Goal: Task Accomplishment & Management: Complete application form

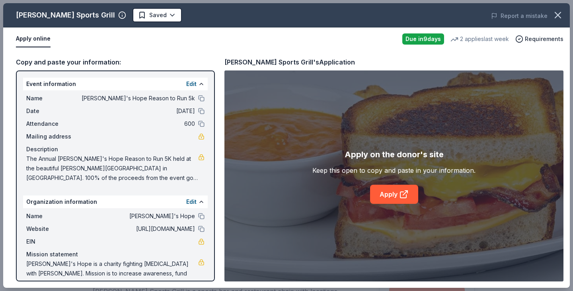
scroll to position [119, 0]
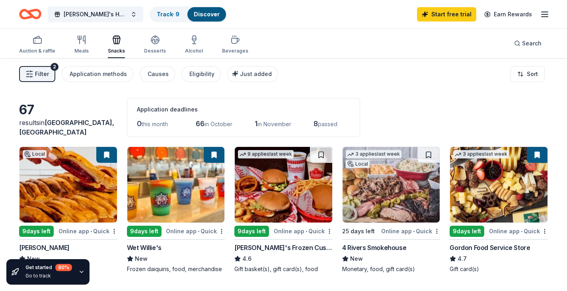
scroll to position [119, 0]
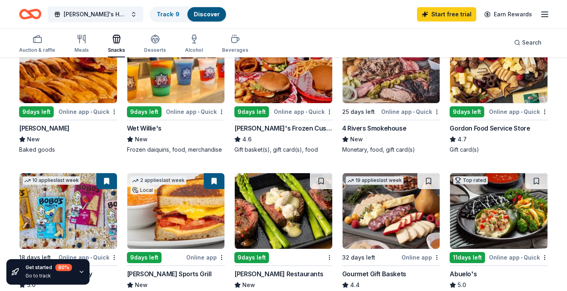
click at [486, 126] on div "Gordon Food Service Store" at bounding box center [490, 128] width 80 height 10
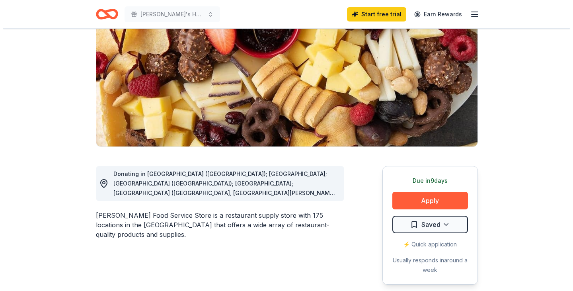
scroll to position [97, 0]
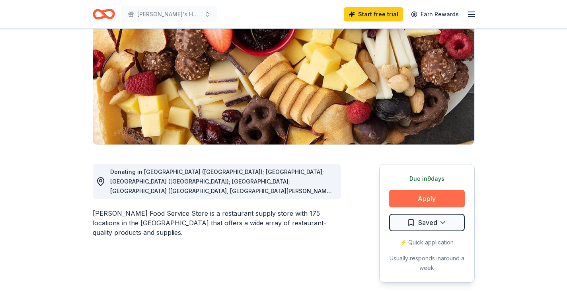
click at [425, 196] on button "Apply" at bounding box center [427, 199] width 76 height 18
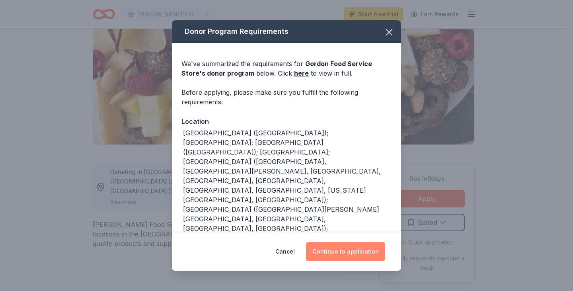
click at [353, 250] on button "Continue to application" at bounding box center [345, 251] width 79 height 19
